Goal: Transaction & Acquisition: Download file/media

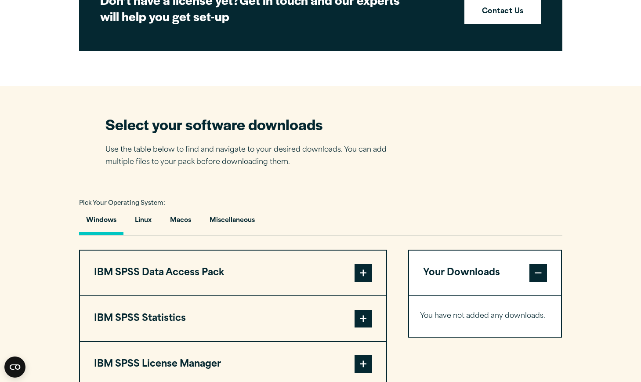
scroll to position [463, 0]
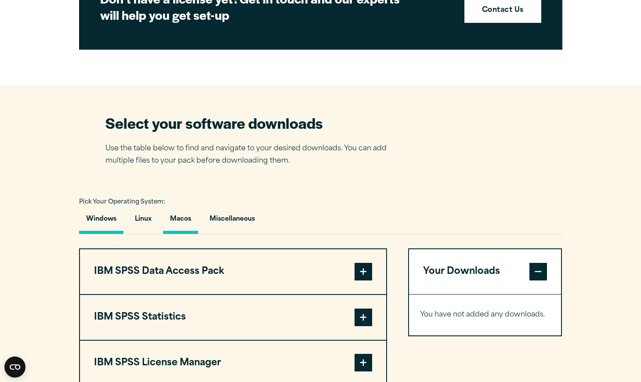
click at [179, 216] on button "Macos" at bounding box center [180, 221] width 35 height 25
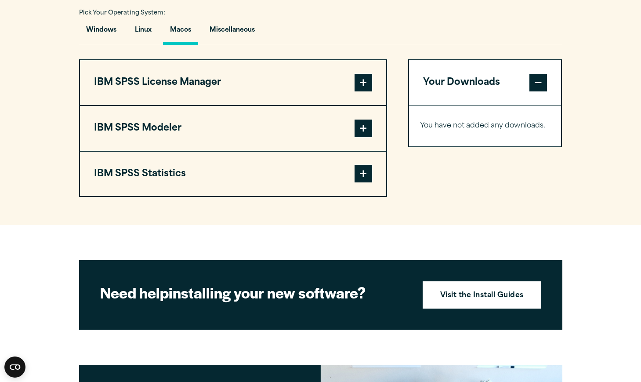
scroll to position [653, 0]
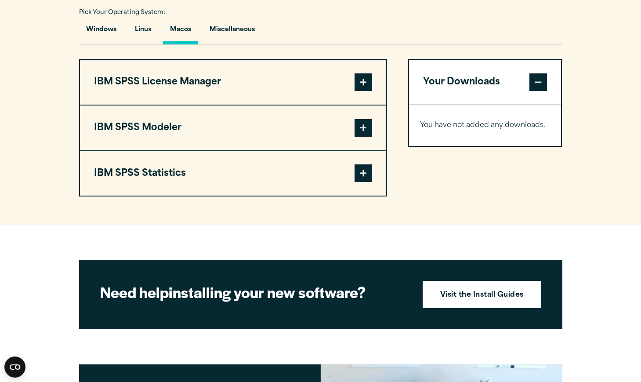
click at [360, 175] on span at bounding box center [363, 173] width 18 height 18
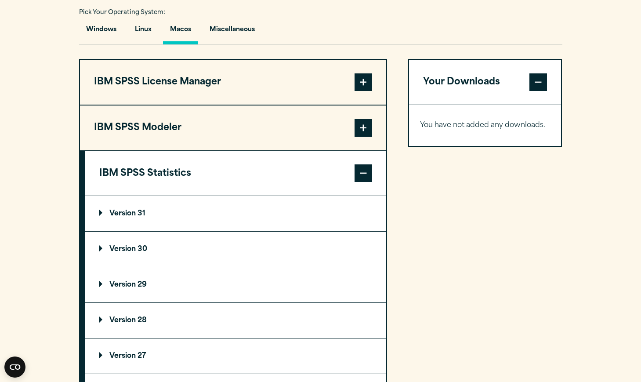
click at [100, 213] on p "Version 31" at bounding box center [122, 213] width 46 height 7
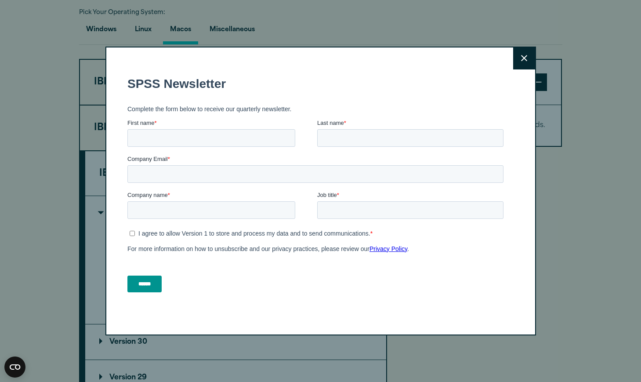
click at [523, 58] on icon at bounding box center [524, 58] width 6 height 6
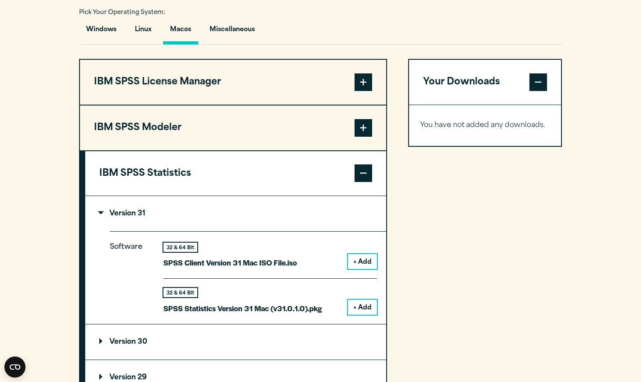
click at [366, 302] on button "+ Add" at bounding box center [362, 307] width 29 height 15
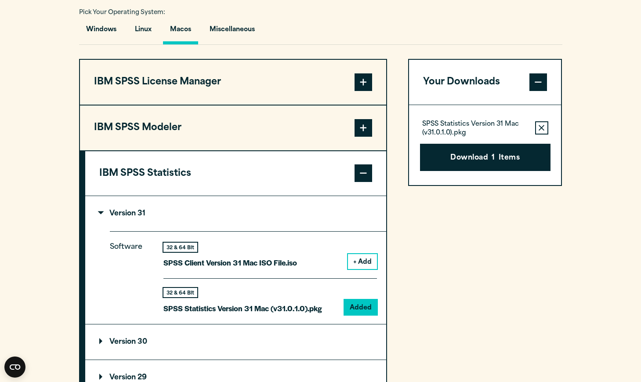
click at [362, 89] on span at bounding box center [363, 82] width 18 height 18
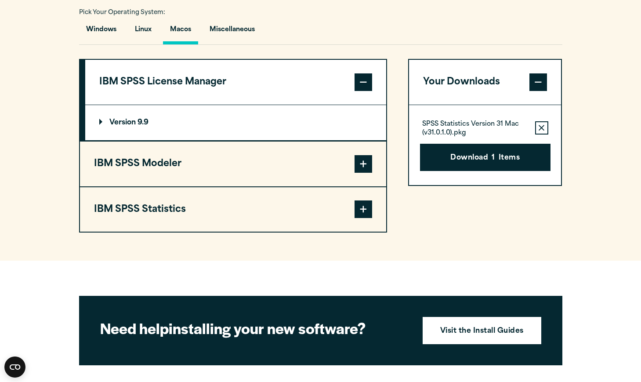
click at [98, 122] on summary "Version 9.9" at bounding box center [235, 122] width 301 height 35
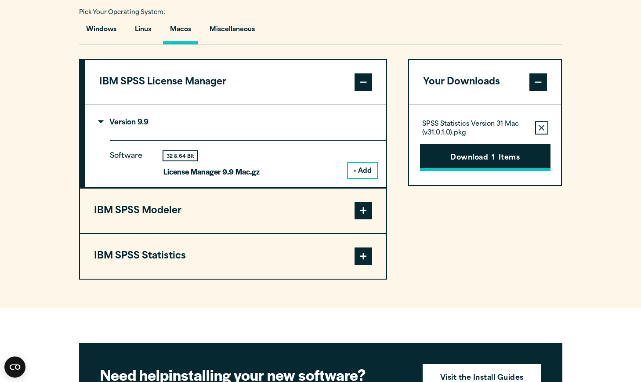
click at [462, 153] on button "Download 1 Items" at bounding box center [485, 157] width 130 height 27
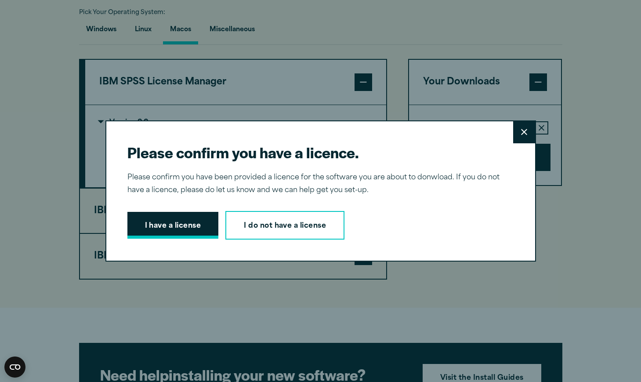
click at [198, 221] on button "I have a license" at bounding box center [172, 225] width 91 height 27
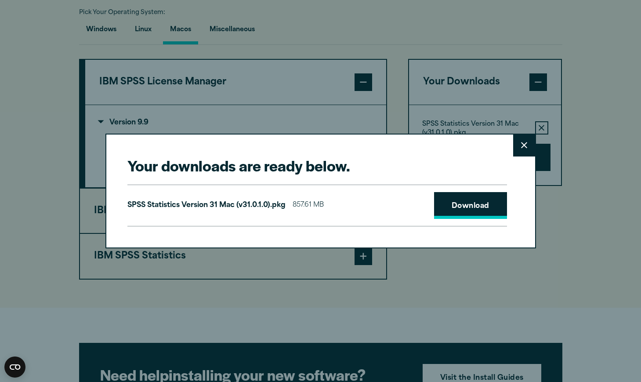
click at [465, 201] on link "Download" at bounding box center [470, 205] width 73 height 27
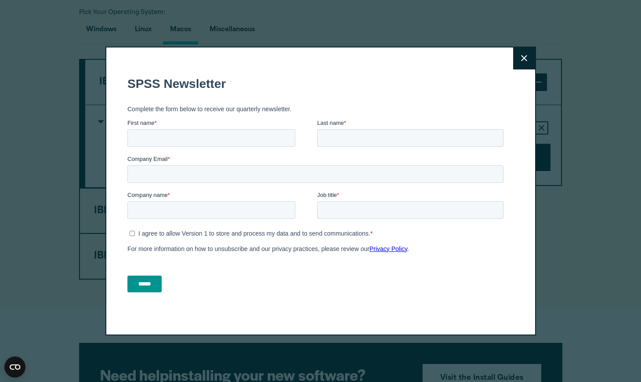
click at [523, 55] on icon at bounding box center [524, 58] width 6 height 7
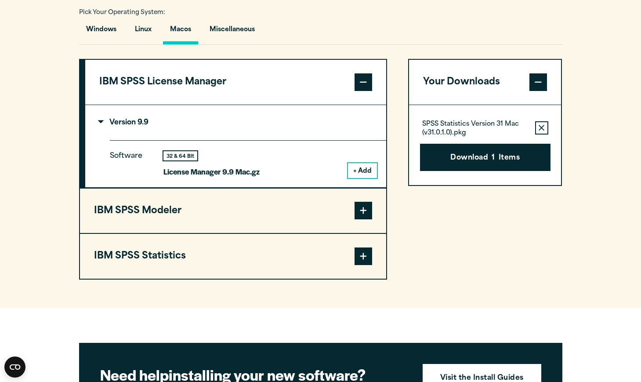
click at [599, 91] on section "Select your software downloads Use the table below to find and navigate to your…" at bounding box center [320, 101] width 641 height 412
click at [361, 253] on span at bounding box center [363, 256] width 18 height 18
